Goal: Information Seeking & Learning: Learn about a topic

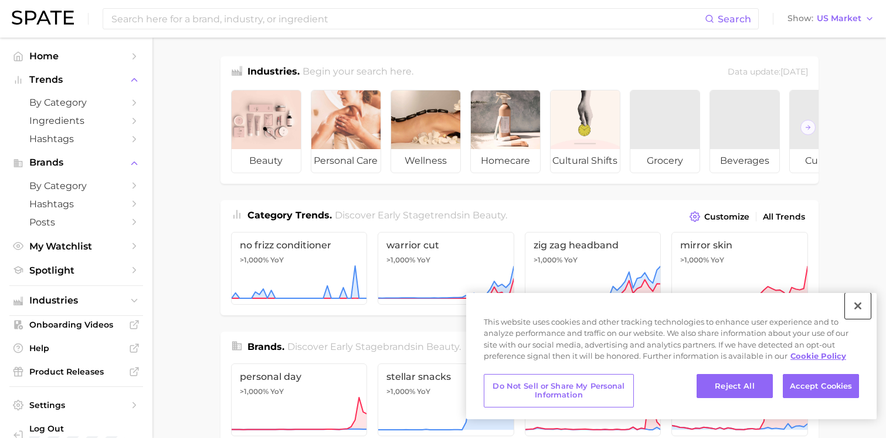
click at [862, 303] on button "Close" at bounding box center [858, 306] width 26 height 26
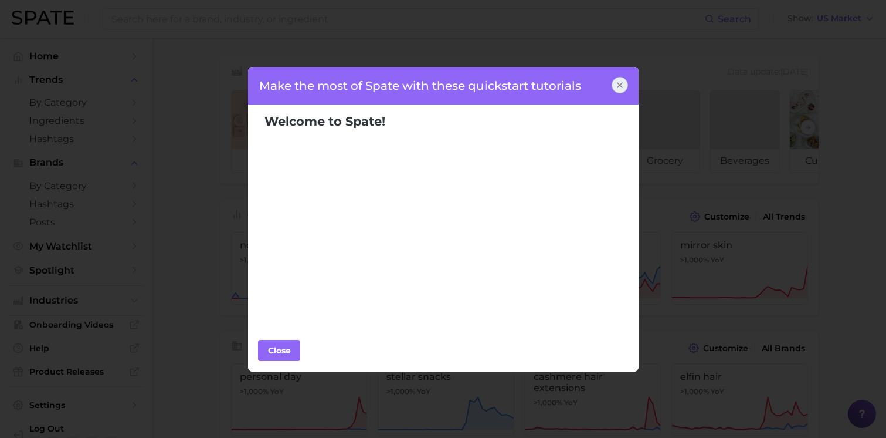
click at [248, 352] on div "Close" at bounding box center [443, 351] width 391 height 42
click at [279, 353] on div "Close" at bounding box center [279, 350] width 35 height 18
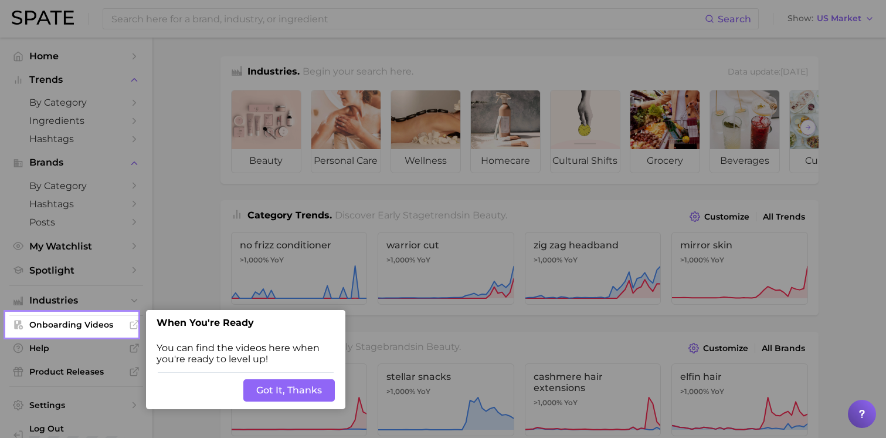
click at [275, 389] on button "Got It, Thanks" at bounding box center [289, 390] width 92 height 22
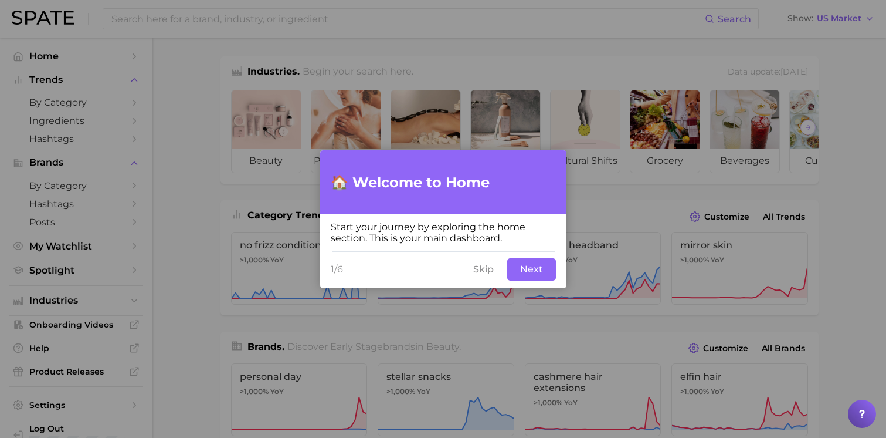
click at [528, 266] on button "Next" at bounding box center [531, 269] width 49 height 22
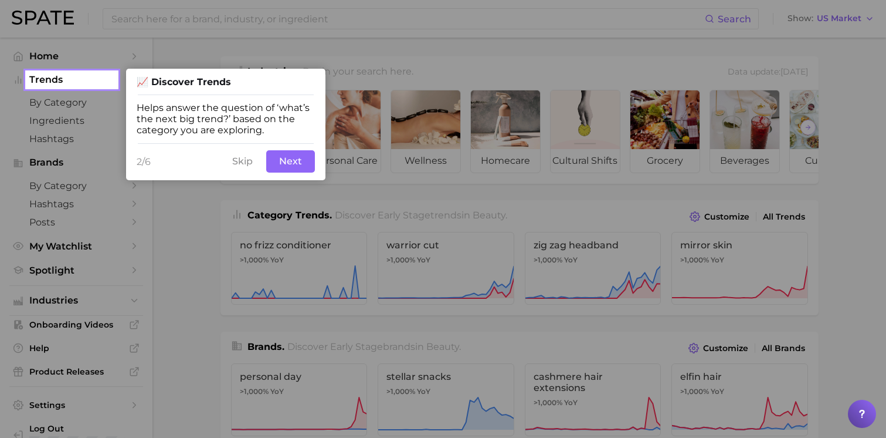
click at [225, 160] on span "2/6" at bounding box center [181, 161] width 89 height 11
click at [243, 165] on button "Skip" at bounding box center [242, 161] width 35 height 22
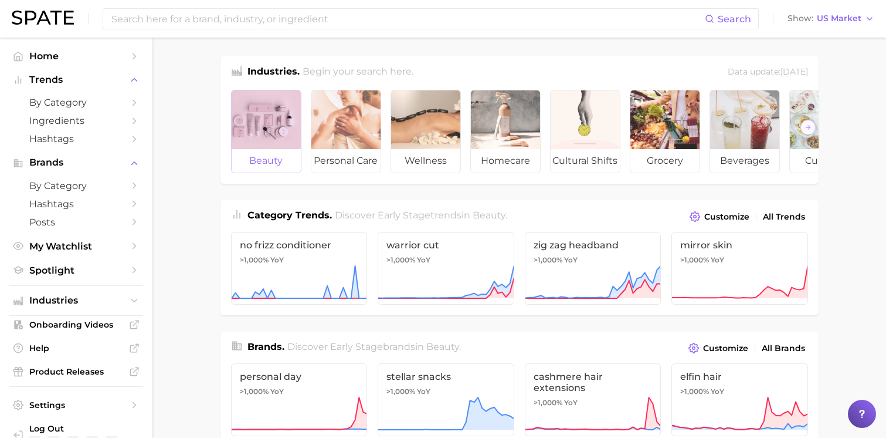
click at [250, 144] on div at bounding box center [266, 119] width 69 height 59
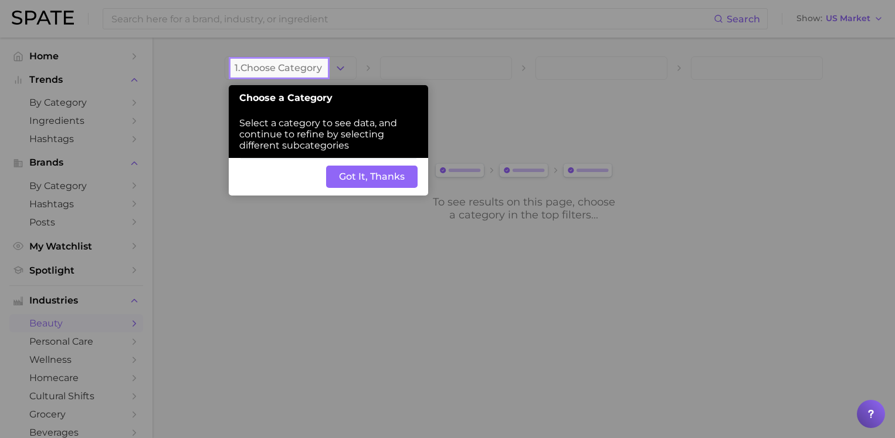
click at [391, 180] on button "Got It, Thanks" at bounding box center [372, 176] width 92 height 22
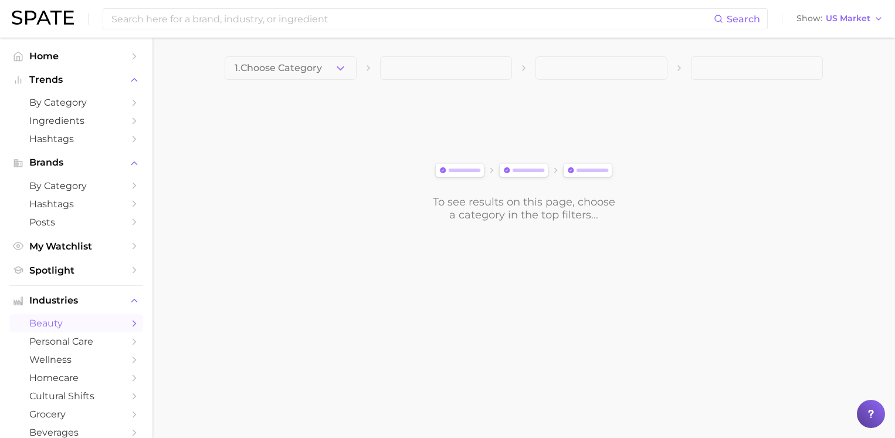
click at [452, 59] on span at bounding box center [446, 67] width 132 height 23
click at [450, 70] on span at bounding box center [446, 67] width 132 height 23
click at [310, 73] on span "1. Choose Category" at bounding box center [278, 68] width 87 height 11
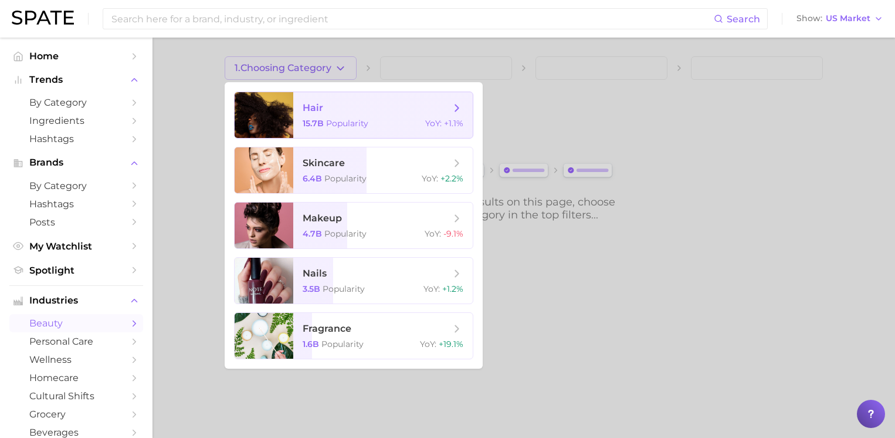
click at [395, 121] on div "15.7b Popularity YoY : +1.1%" at bounding box center [383, 123] width 161 height 11
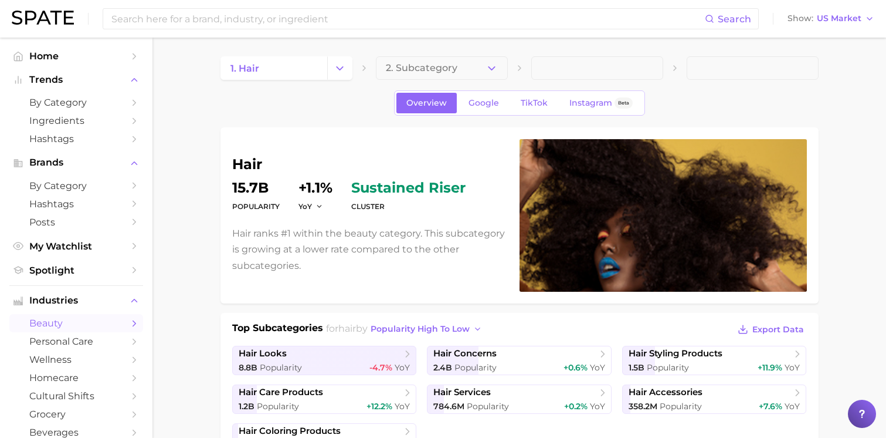
click at [560, 61] on span at bounding box center [598, 67] width 132 height 23
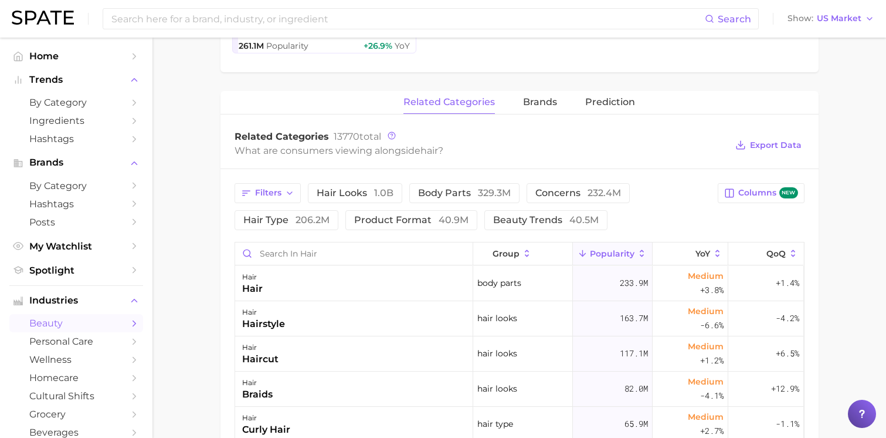
scroll to position [405, 0]
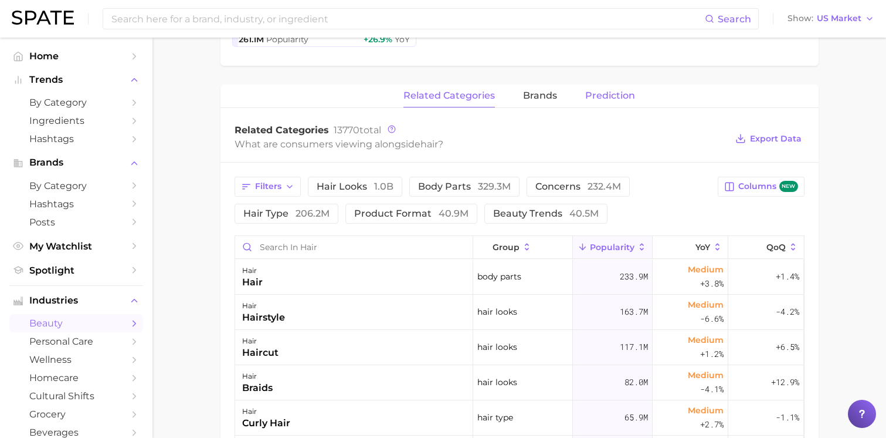
click at [598, 92] on span "Prediction" at bounding box center [610, 95] width 50 height 11
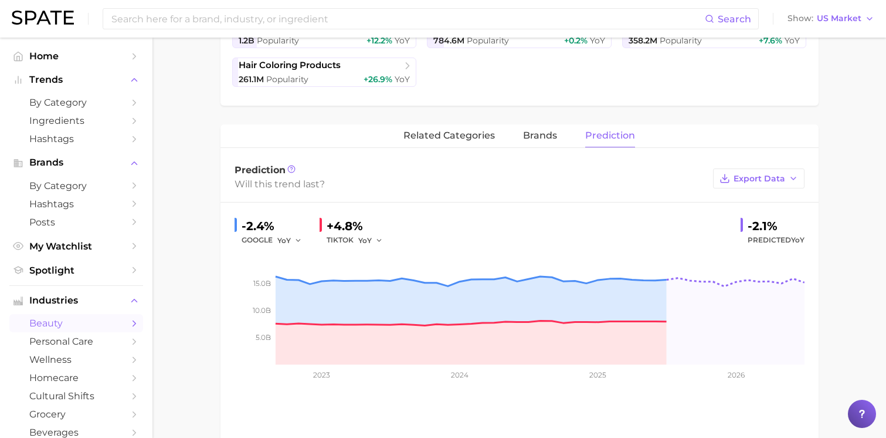
scroll to position [239, 0]
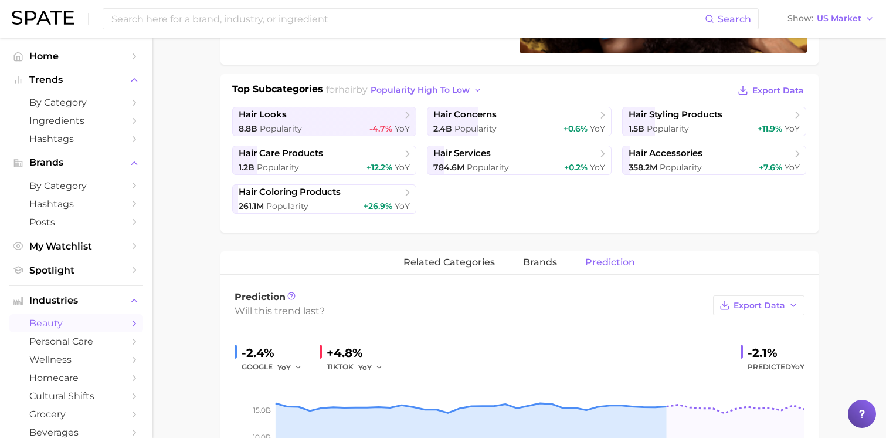
click at [444, 250] on div "hair Popularity 15.7b YoY +1.1% cluster sustained riser Hair ranks #1 within th…" at bounding box center [520, 251] width 598 height 725
click at [445, 257] on span "related categories" at bounding box center [450, 262] width 92 height 11
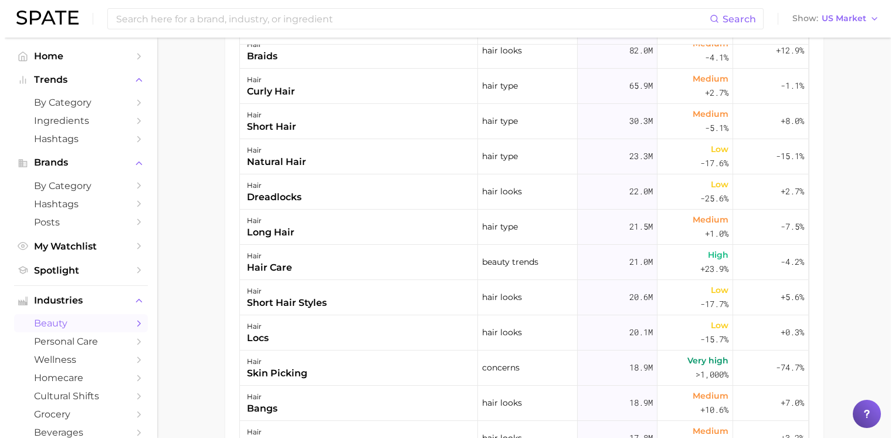
scroll to position [649, 0]
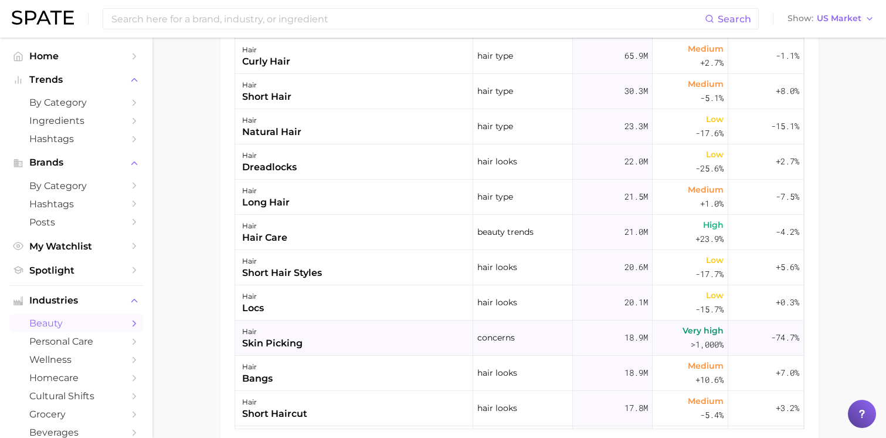
click at [268, 344] on div "skin picking" at bounding box center [272, 343] width 60 height 14
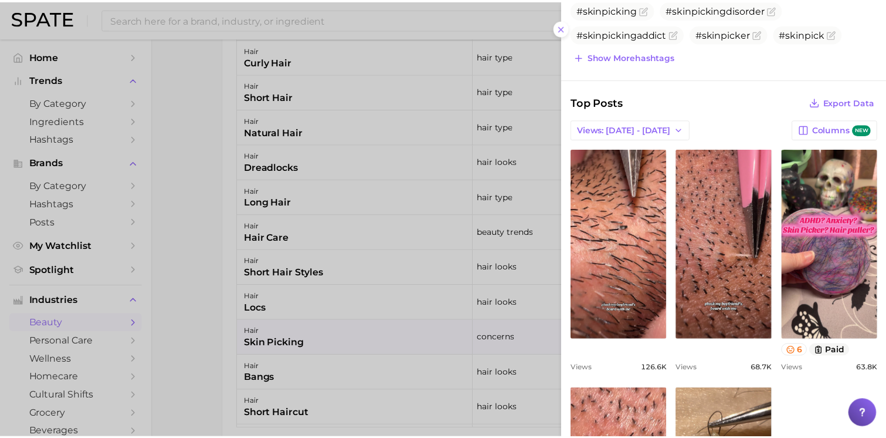
scroll to position [22, 0]
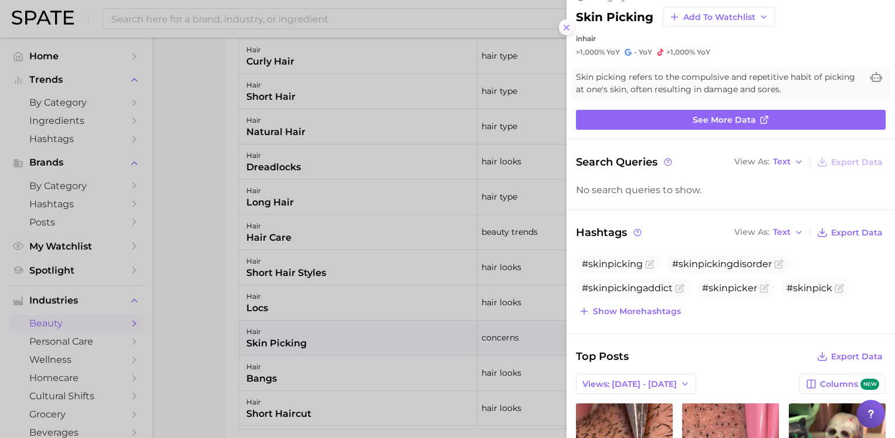
click at [567, 28] on line at bounding box center [566, 27] width 5 height 5
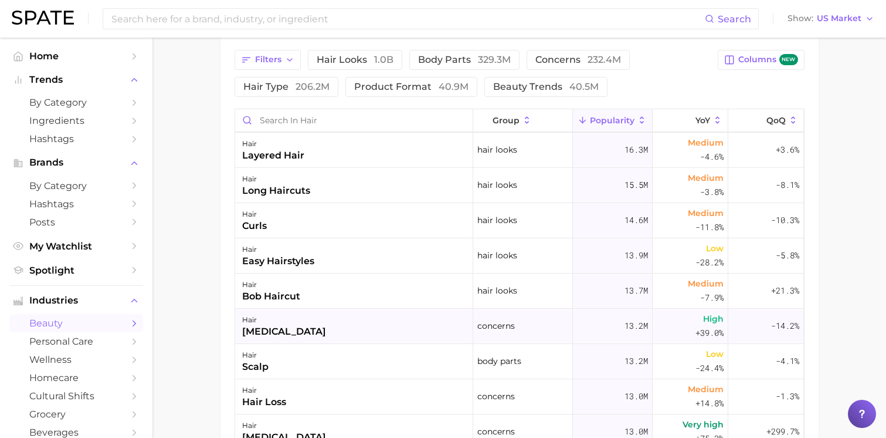
scroll to position [0, 0]
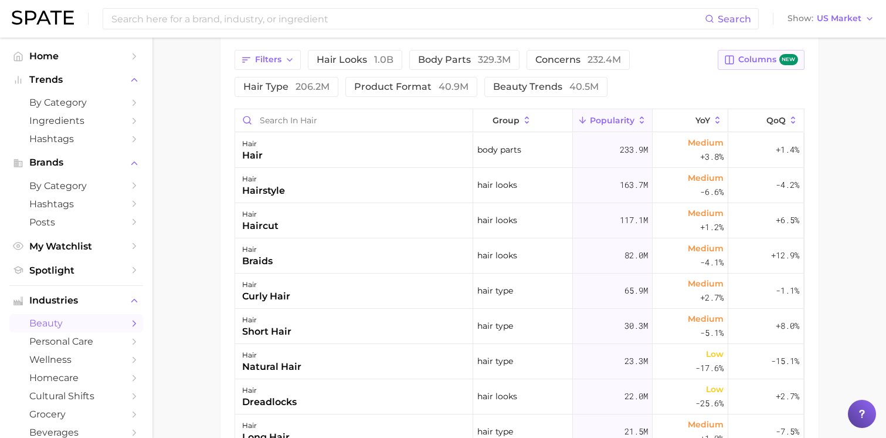
click at [743, 55] on span "Columns new" at bounding box center [768, 59] width 59 height 11
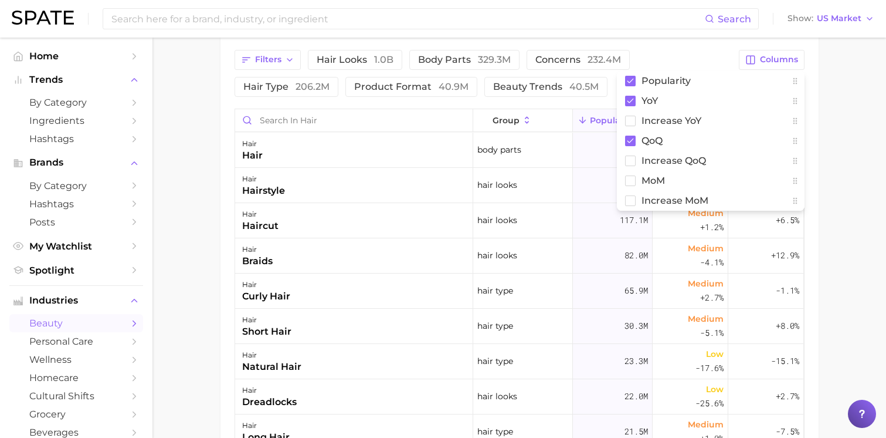
click at [691, 53] on div "Filters hair looks 1.0b body parts 329.3m concerns 232.4m hair type 206.2m prod…" at bounding box center [484, 73] width 498 height 47
